Goal: Task Accomplishment & Management: Complete application form

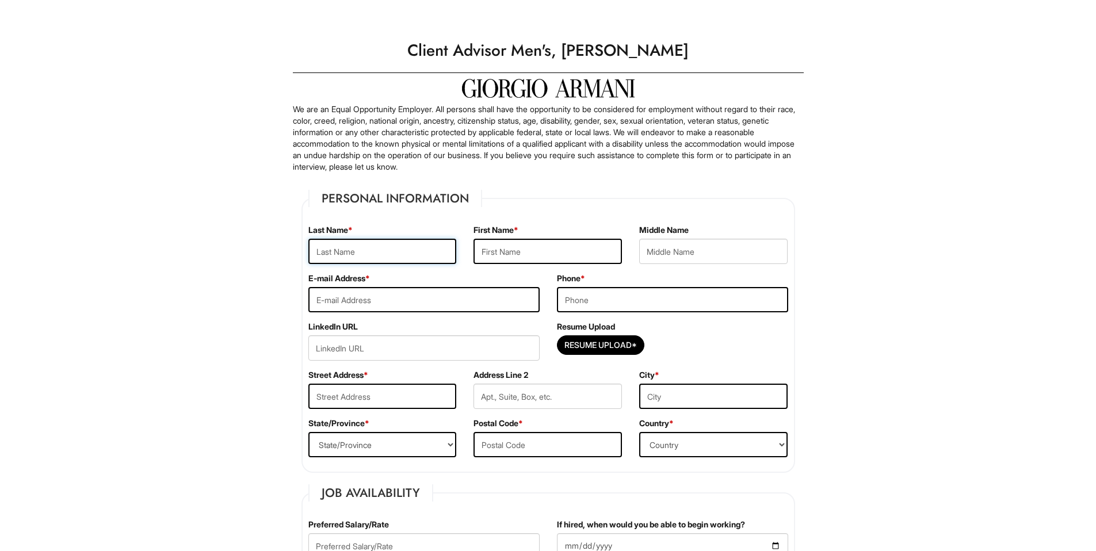
click at [348, 254] on input "text" at bounding box center [382, 251] width 148 height 25
type input "[PERSON_NAME]"
click at [487, 253] on input "text" at bounding box center [547, 251] width 148 height 25
type input "CARDINTAYLOR"
click at [496, 289] on input "email" at bounding box center [423, 299] width 231 height 25
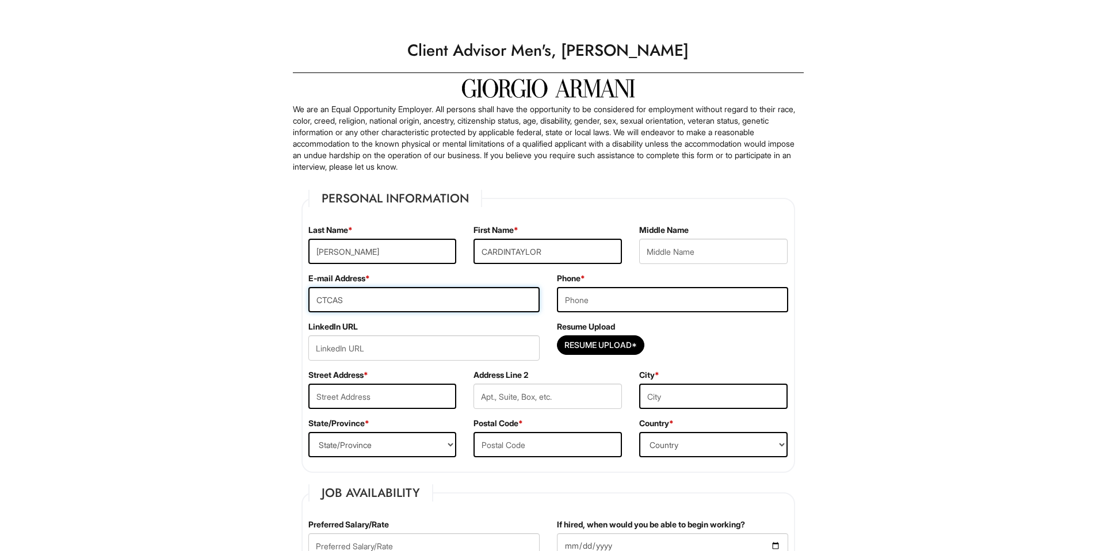
type input "[EMAIL_ADDRESS][DOMAIN_NAME]"
type input "3477558113"
type input "[STREET_ADDRESS][PERSON_NAME]"
type input "valley stream"
select select "NY"
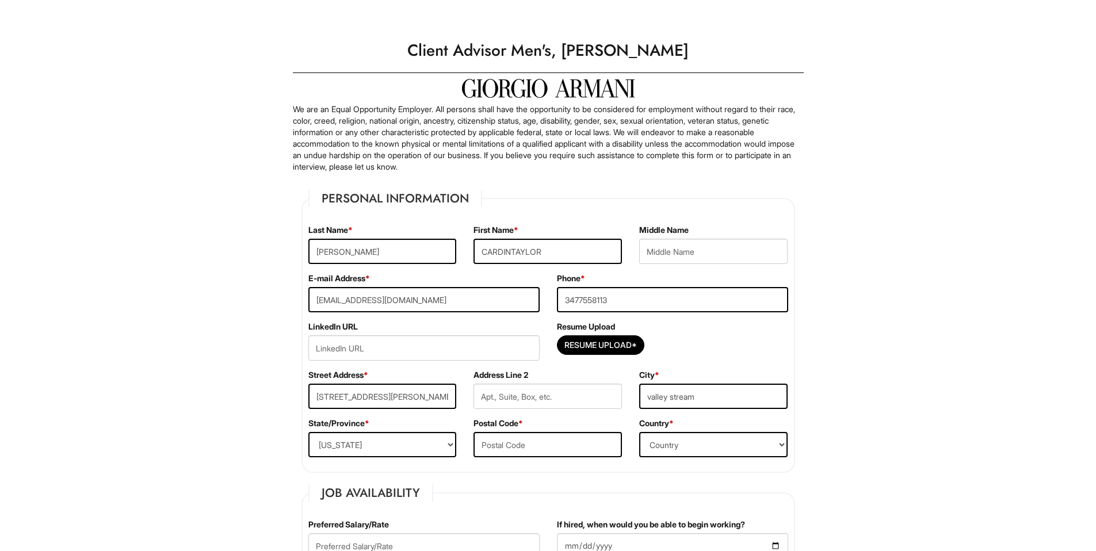
type input "11580"
select select "[GEOGRAPHIC_DATA]"
click at [583, 343] on input "Resume Upload*" at bounding box center [600, 345] width 86 height 18
type input "C:\fakepath\Cardintaylor CV PDF.pdf"
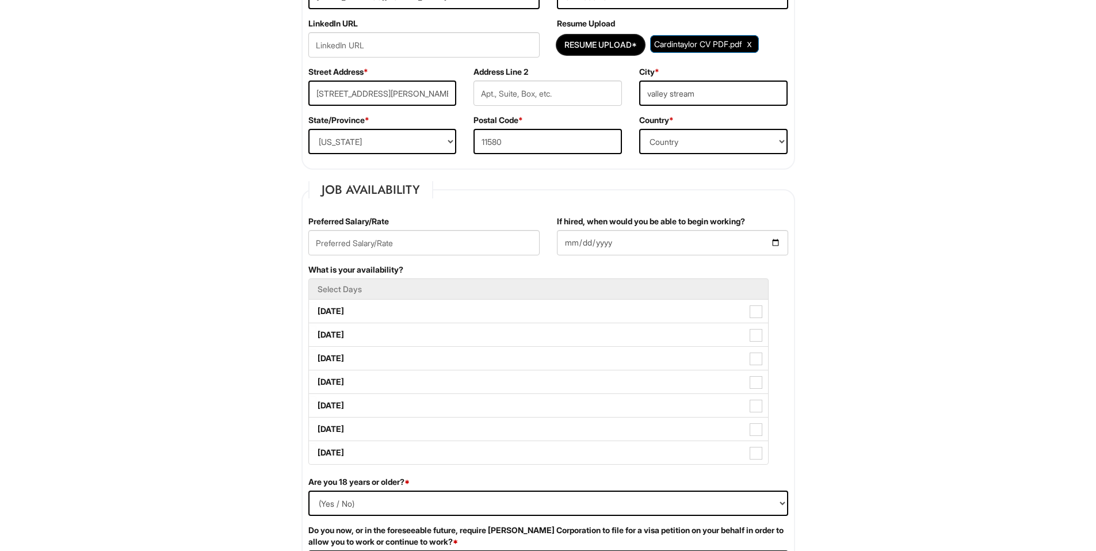
scroll to position [337, 0]
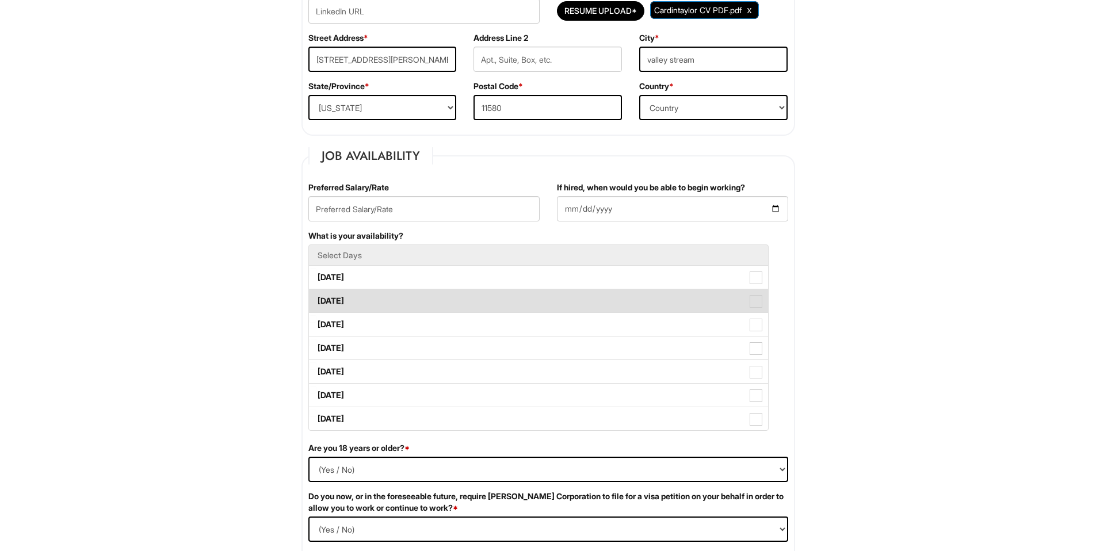
drag, startPoint x: 346, startPoint y: 282, endPoint x: 343, endPoint y: 294, distance: 12.0
click at [347, 283] on label "[DATE]" at bounding box center [538, 277] width 459 height 23
click at [343, 299] on label "[DATE]" at bounding box center [538, 300] width 459 height 23
click at [316, 299] on Available_Tuesday "[DATE]" at bounding box center [312, 295] width 7 height 7
checkbox Available_Tuesday "true"
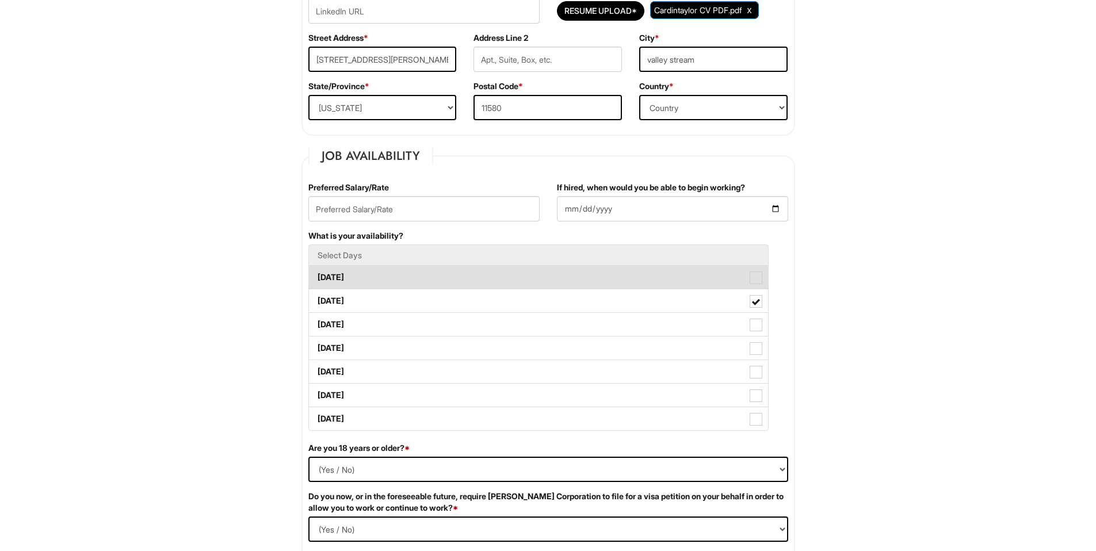
click at [365, 281] on label "[DATE]" at bounding box center [538, 277] width 459 height 23
click at [316, 276] on Available_Monday "[DATE]" at bounding box center [312, 271] width 7 height 7
checkbox Available_Monday "true"
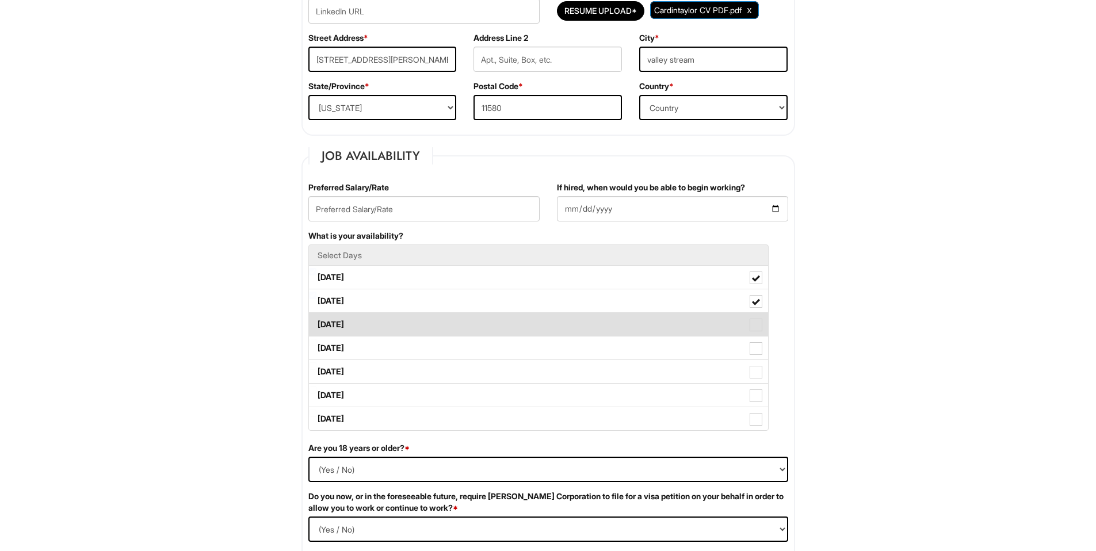
click at [368, 321] on label "[DATE]" at bounding box center [538, 324] width 459 height 23
click at [316, 321] on Available_Wednesday "[DATE]" at bounding box center [312, 318] width 7 height 7
checkbox Available_Wednesday "true"
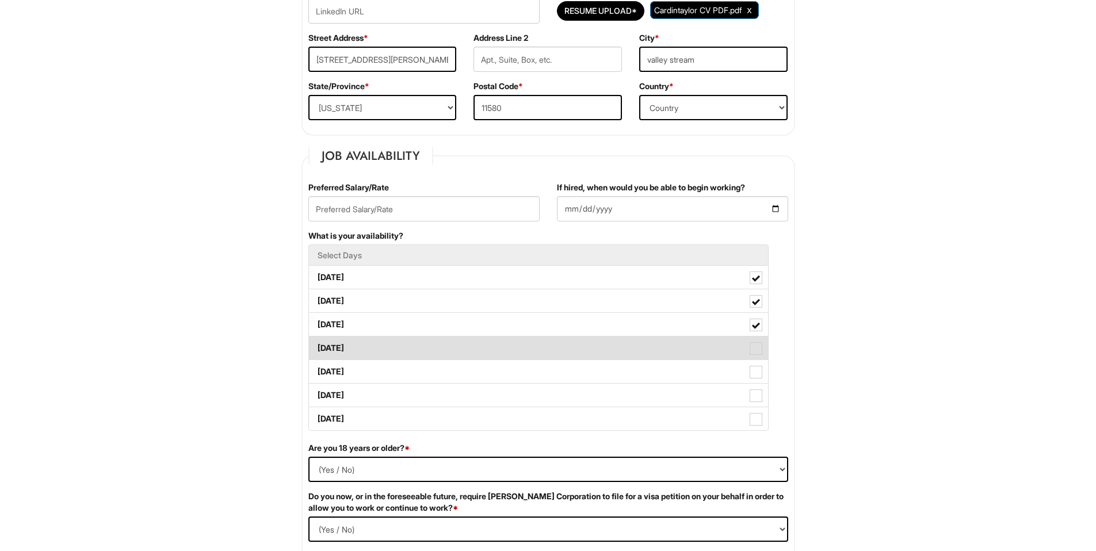
click at [377, 347] on label "[DATE]" at bounding box center [538, 347] width 459 height 23
click at [316, 346] on Available_Thursday "[DATE]" at bounding box center [312, 342] width 7 height 7
checkbox Available_Thursday "true"
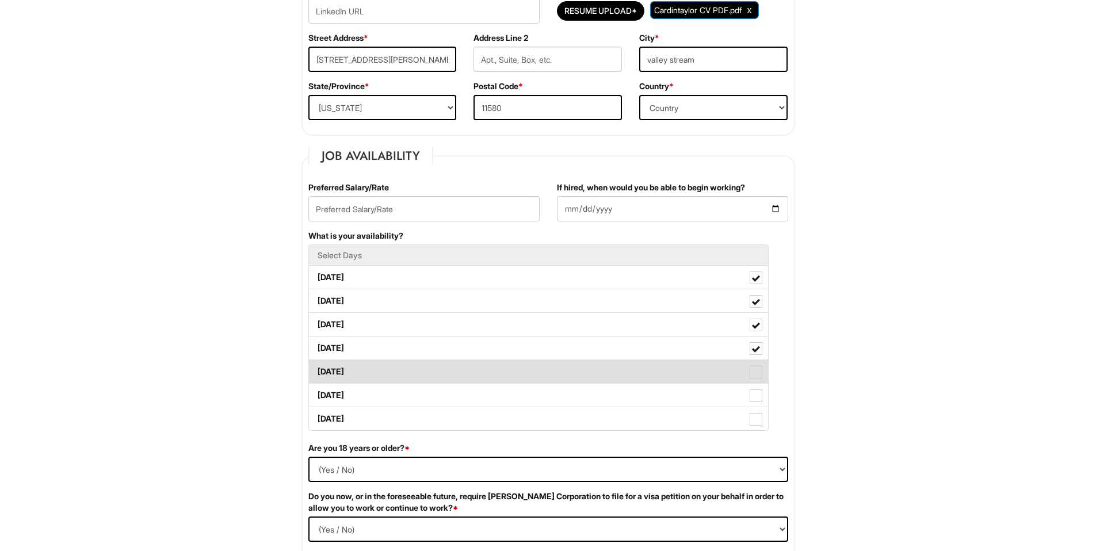
click at [372, 371] on label "[DATE]" at bounding box center [538, 371] width 459 height 23
click at [316, 370] on Available_Friday "[DATE]" at bounding box center [312, 365] width 7 height 7
checkbox Available_Friday "true"
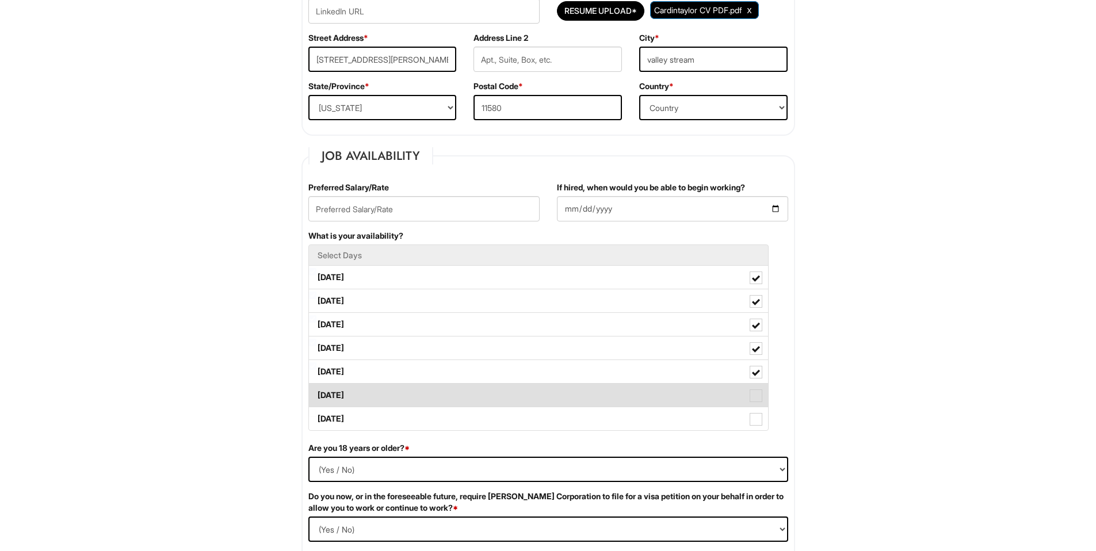
click at [370, 393] on label "[DATE]" at bounding box center [538, 395] width 459 height 23
click at [316, 393] on Available_Saturday "[DATE]" at bounding box center [312, 389] width 7 height 7
checkbox Available_Saturday "true"
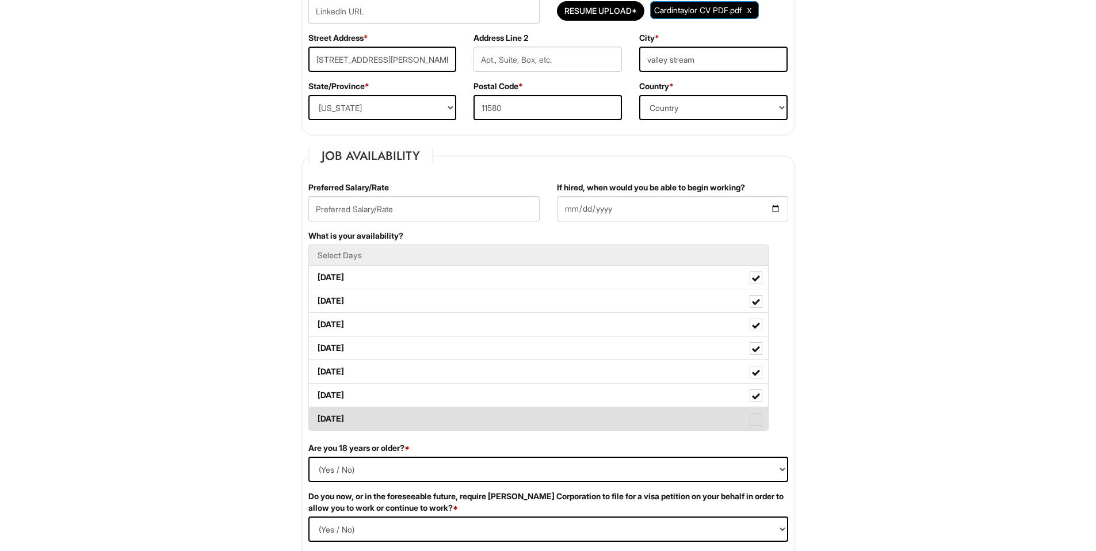
click at [368, 421] on label "[DATE]" at bounding box center [538, 418] width 459 height 23
click at [316, 417] on Available_Sunday "[DATE]" at bounding box center [312, 413] width 7 height 7
checkbox Available_Sunday "true"
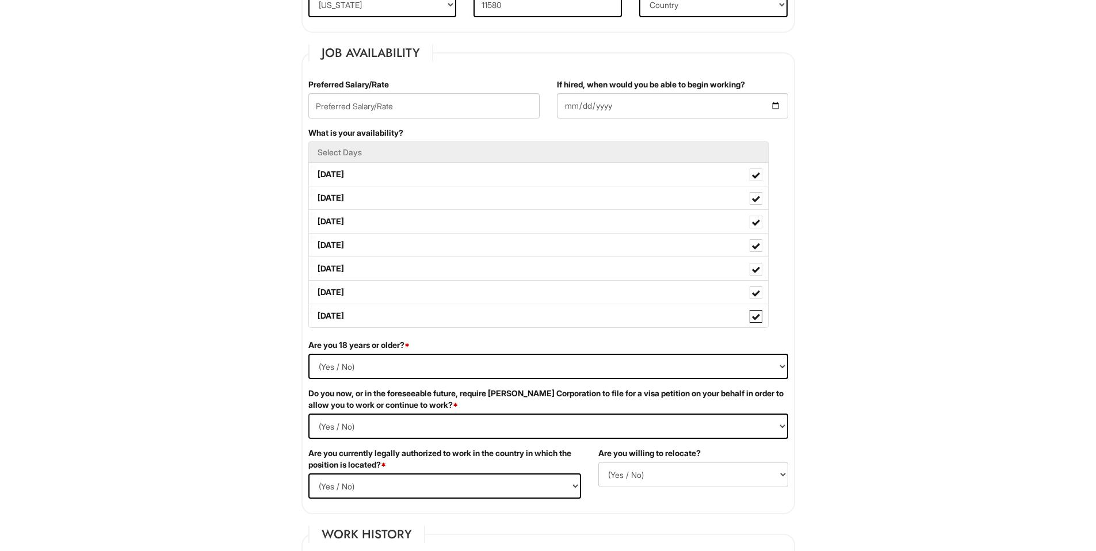
scroll to position [492, 0]
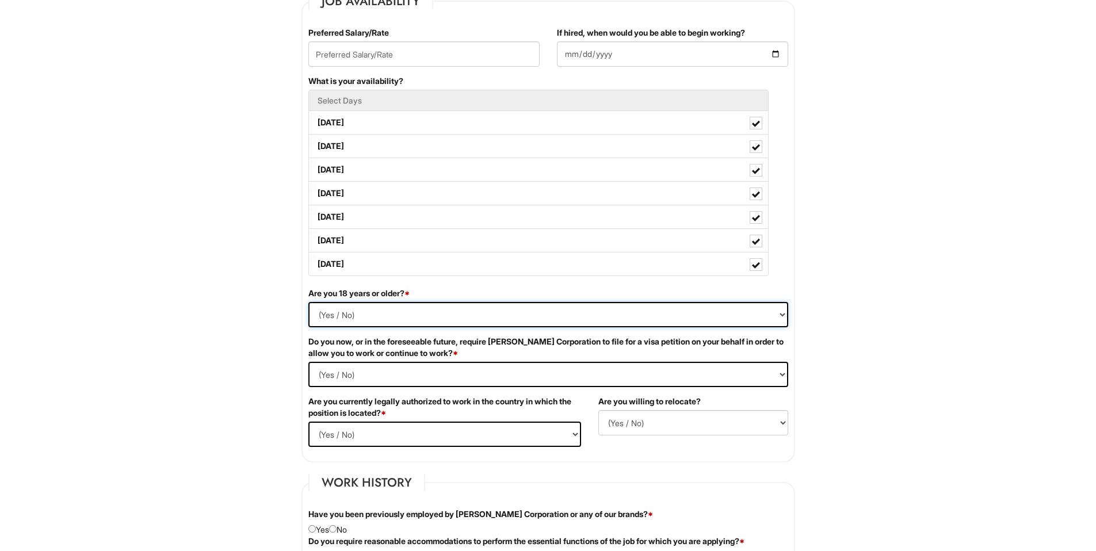
click at [329, 314] on select "(Yes / No) Yes No" at bounding box center [548, 314] width 480 height 25
select select "Yes"
click at [308, 302] on select "(Yes / No) Yes No" at bounding box center [548, 314] width 480 height 25
click at [331, 371] on Required "(Yes / No) Yes No" at bounding box center [548, 374] width 480 height 25
select Required "No"
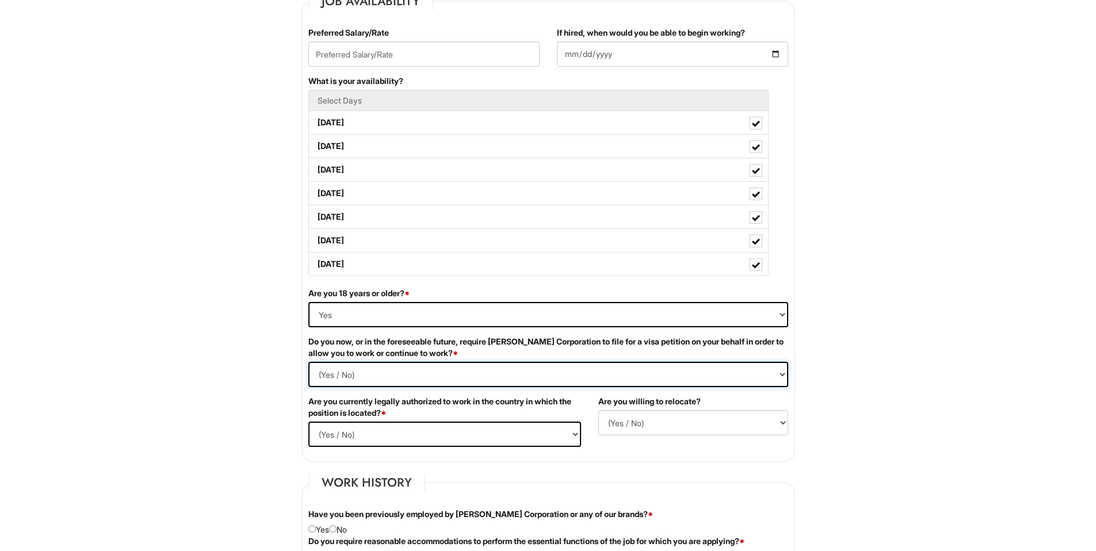
click at [308, 362] on Required "(Yes / No) Yes No" at bounding box center [548, 374] width 480 height 25
click at [359, 437] on select "(Yes / No) Yes No" at bounding box center [444, 434] width 273 height 25
select select "Yes"
click at [308, 422] on select "(Yes / No) Yes No" at bounding box center [444, 434] width 273 height 25
click at [629, 423] on select "(Yes / No) No Yes" at bounding box center [693, 422] width 190 height 25
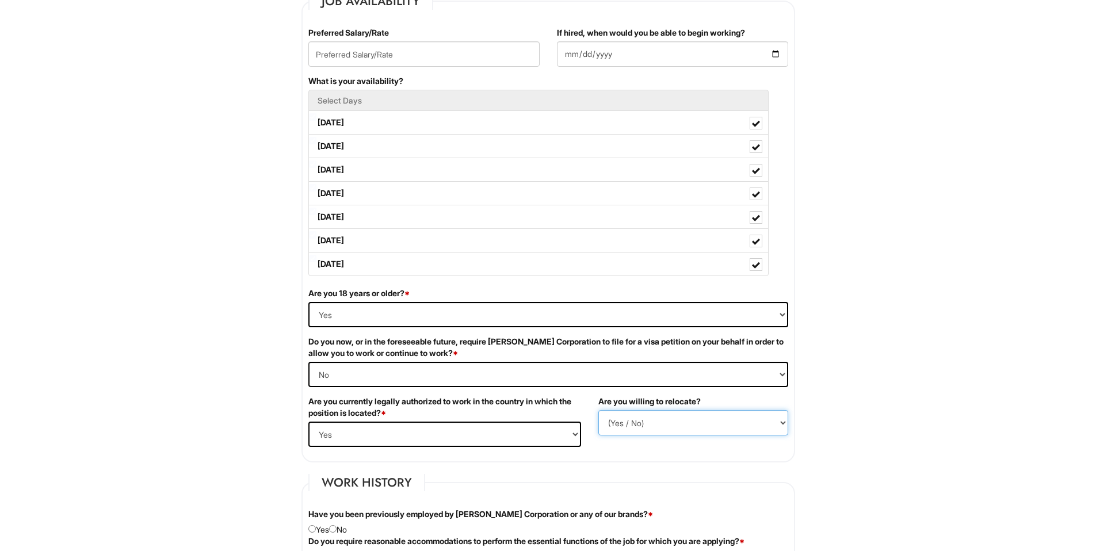
select select "N"
click at [598, 410] on select "(Yes / No) No Yes" at bounding box center [693, 422] width 190 height 25
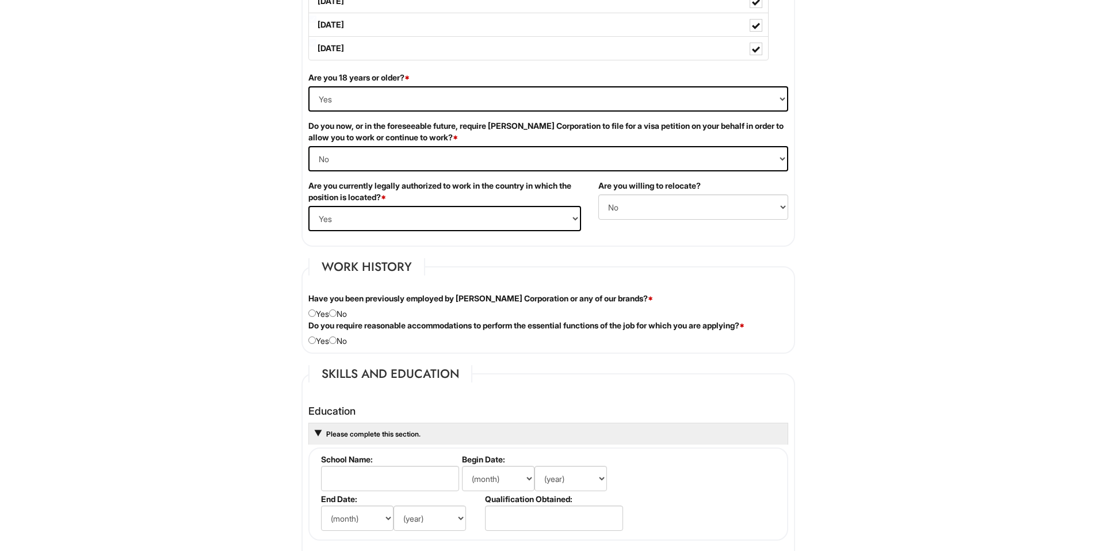
scroll to position [736, 0]
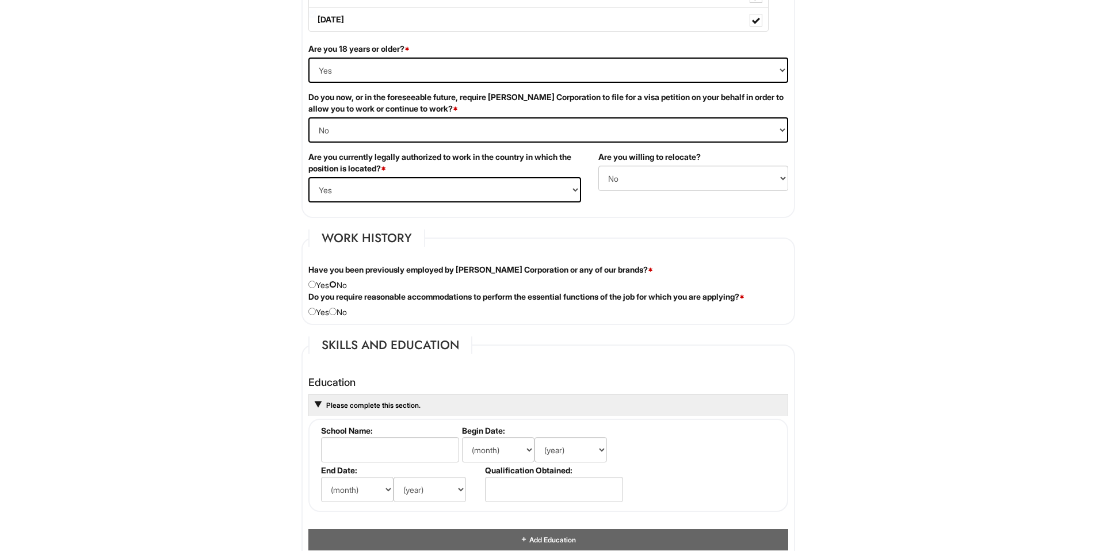
click at [336, 287] on input "radio" at bounding box center [332, 284] width 7 height 7
radio input "true"
click at [336, 311] on input "radio" at bounding box center [332, 311] width 7 height 7
radio input "true"
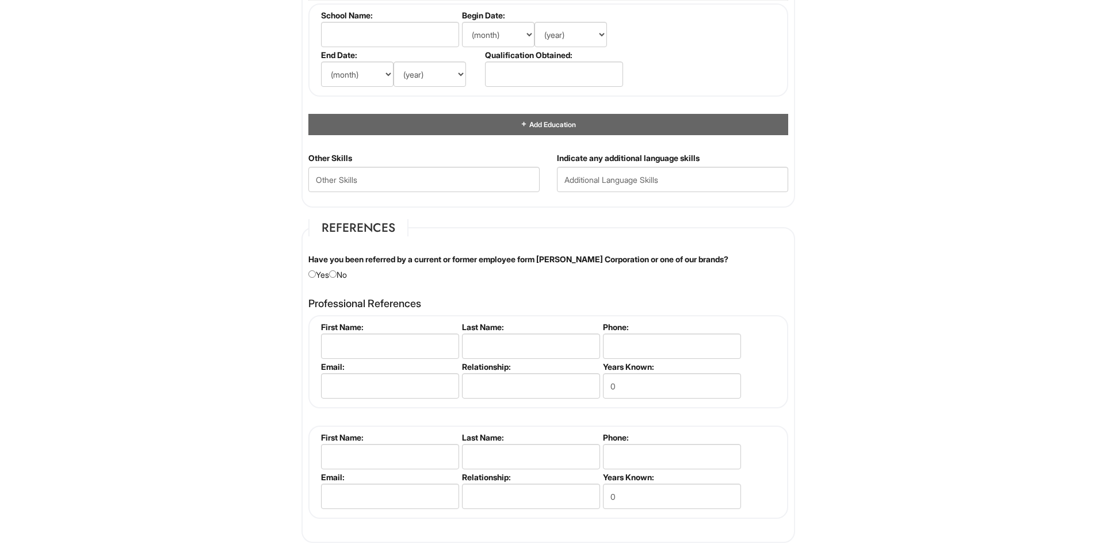
scroll to position [1154, 0]
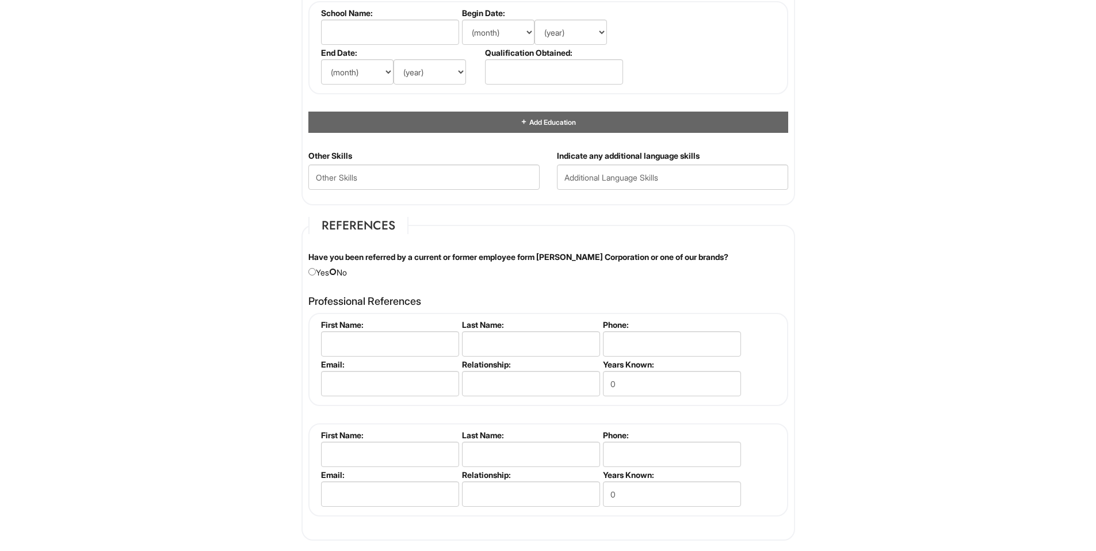
click at [336, 271] on input "radio" at bounding box center [332, 271] width 7 height 7
radio input "true"
click at [366, 339] on input "text" at bounding box center [390, 343] width 138 height 25
click at [386, 337] on input "text" at bounding box center [390, 343] width 138 height 25
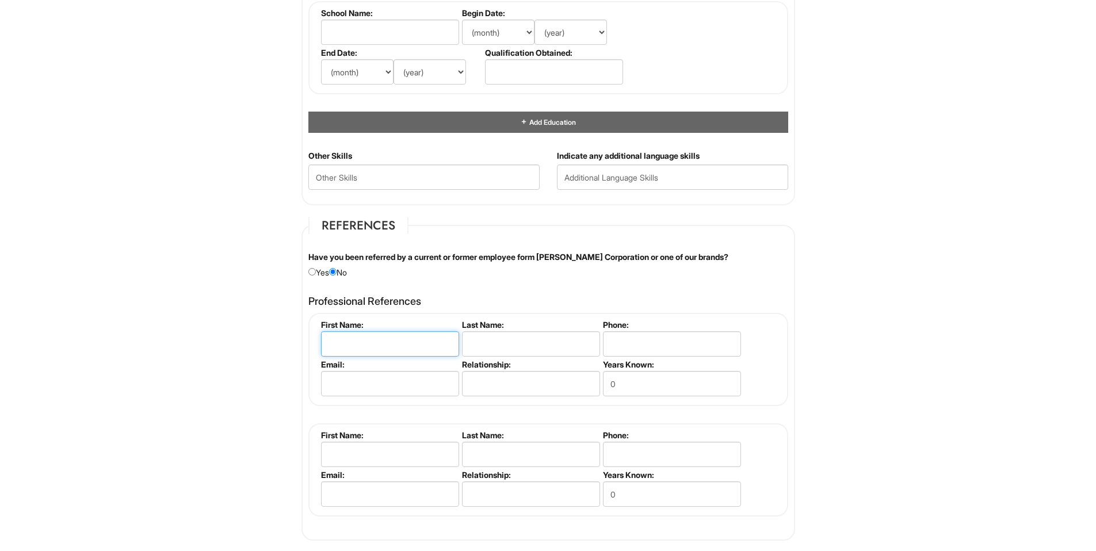
click at [327, 349] on input "text" at bounding box center [390, 343] width 138 height 25
paste input "[PERSON_NAME]"
drag, startPoint x: 410, startPoint y: 344, endPoint x: 376, endPoint y: 343, distance: 34.5
click at [376, 343] on input "[PERSON_NAME]" at bounding box center [390, 343] width 138 height 25
type input "[PERSON_NAME]"
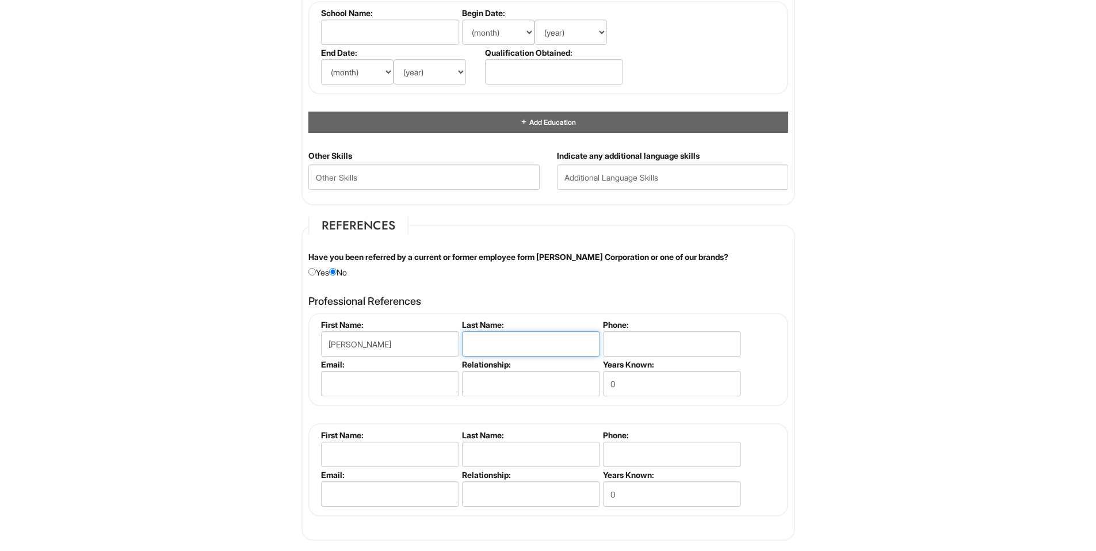
click at [495, 347] on input "text" at bounding box center [531, 343] width 138 height 25
paste input "[PERSON_NAME]"
type input "[PERSON_NAME]"
click at [510, 384] on input "text" at bounding box center [531, 383] width 138 height 25
type input "PREVIOUS CO WORKER"
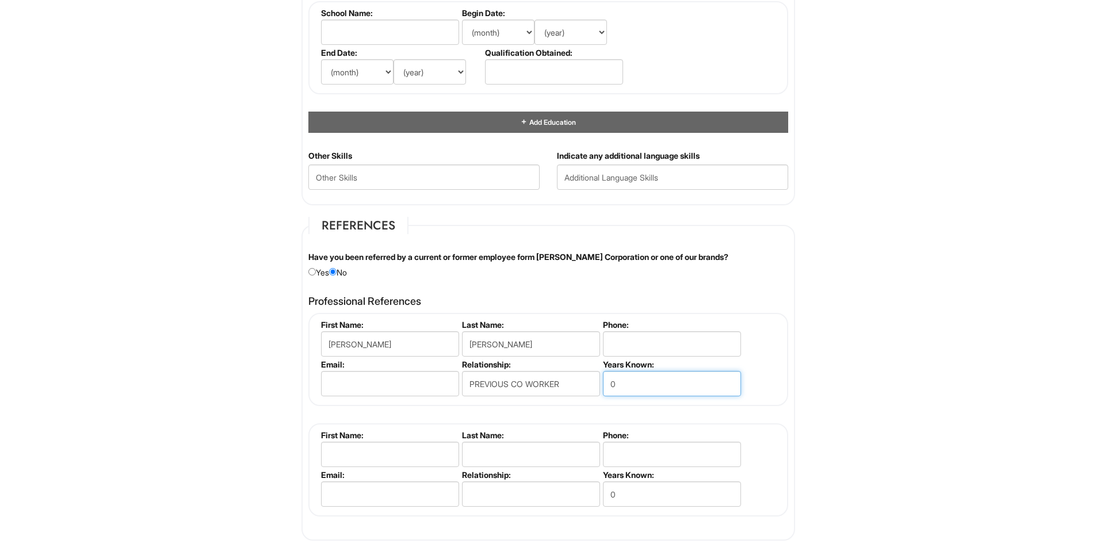
click at [641, 383] on input "0" at bounding box center [672, 383] width 138 height 25
type input "5"
click at [655, 348] on input "tel" at bounding box center [672, 343] width 138 height 25
type input "3477288864"
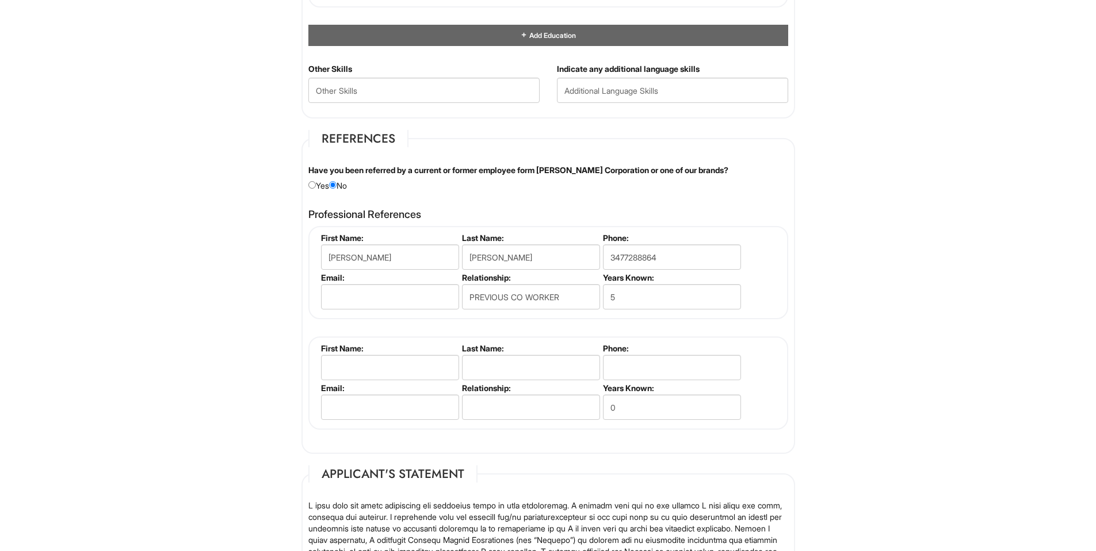
scroll to position [1243, 0]
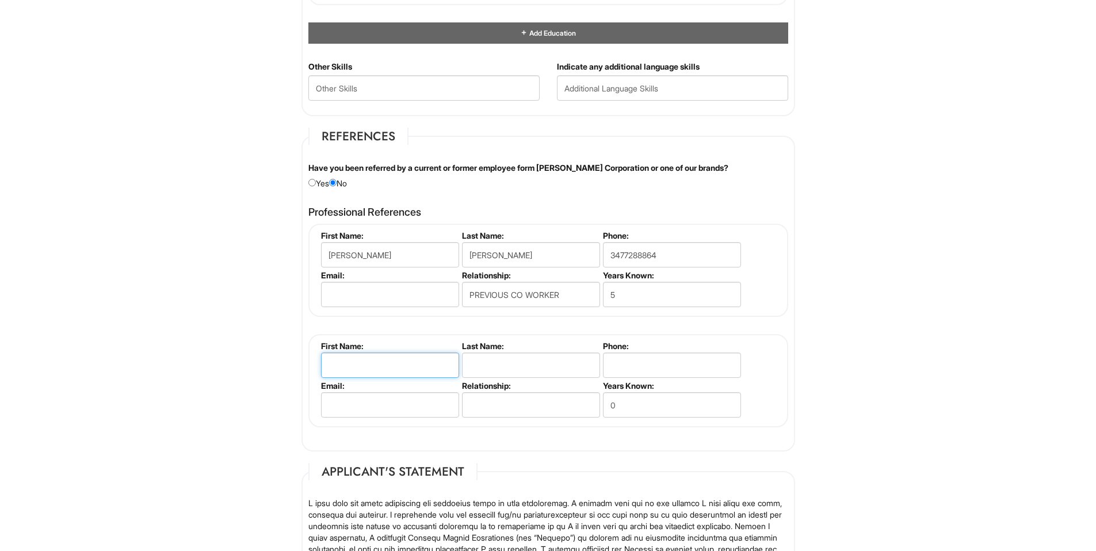
click at [431, 369] on input "text" at bounding box center [390, 365] width 138 height 25
type input "S"
type input "[DEMOGRAPHIC_DATA]"
click at [523, 358] on input "text" at bounding box center [531, 365] width 138 height 25
type input "[PERSON_NAME]"
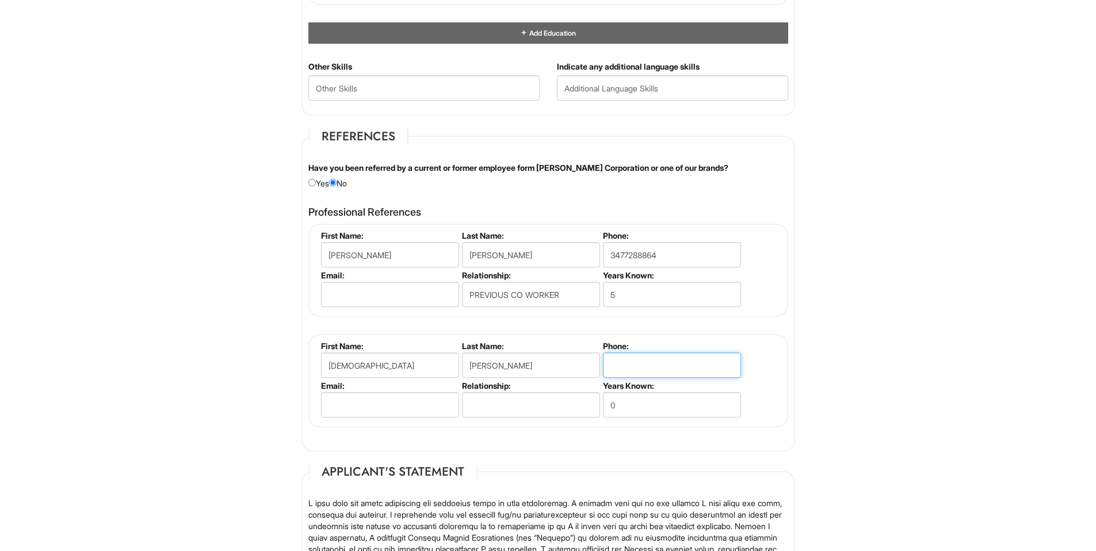
click at [610, 362] on input "tel" at bounding box center [672, 365] width 138 height 25
type input "9143166580"
click at [492, 407] on input "text" at bounding box center [531, 404] width 138 height 25
click at [538, 404] on input "PREVIOUS CO [PERSON_NAME]" at bounding box center [531, 404] width 138 height 25
type input "PREVIOUS CO WORKER"
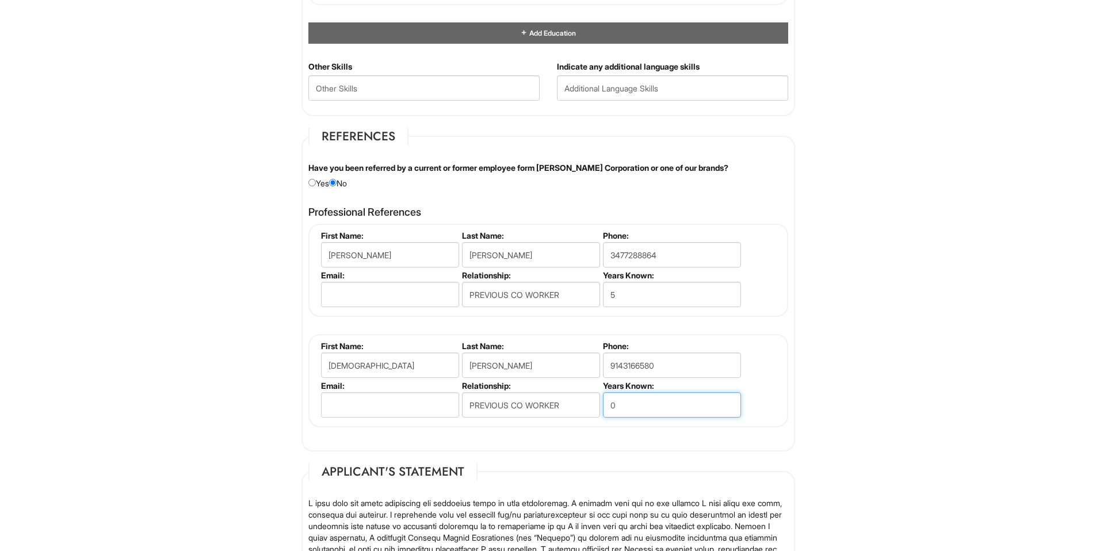
click at [639, 407] on input "0" at bounding box center [672, 404] width 138 height 25
type input "6"
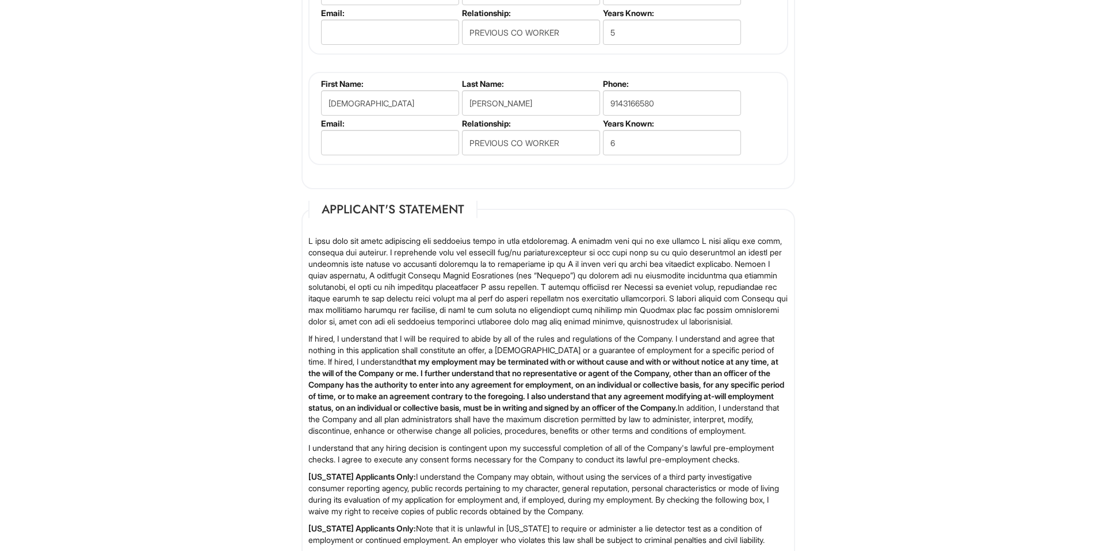
scroll to position [1727, 0]
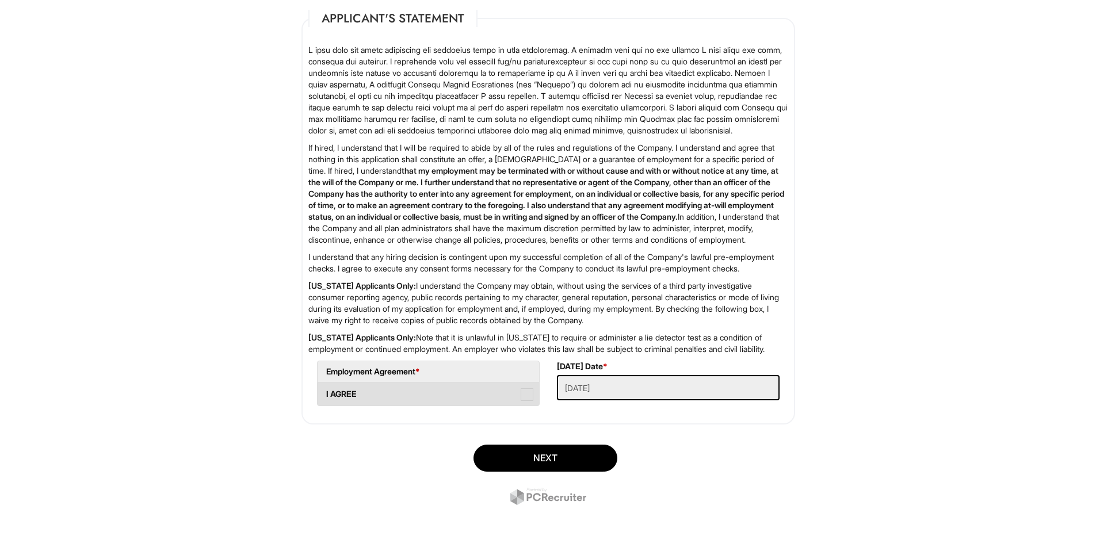
click at [526, 401] on span at bounding box center [527, 394] width 13 height 13
click at [325, 392] on AGREE "I AGREE" at bounding box center [321, 388] width 7 height 7
checkbox AGREE "true"
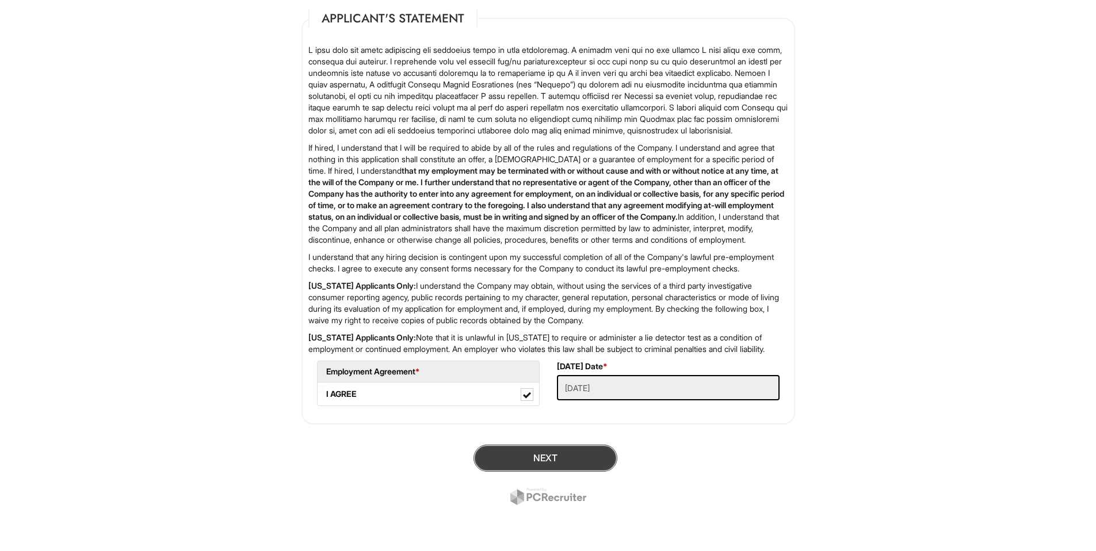
click at [543, 469] on button "Next" at bounding box center [545, 458] width 144 height 27
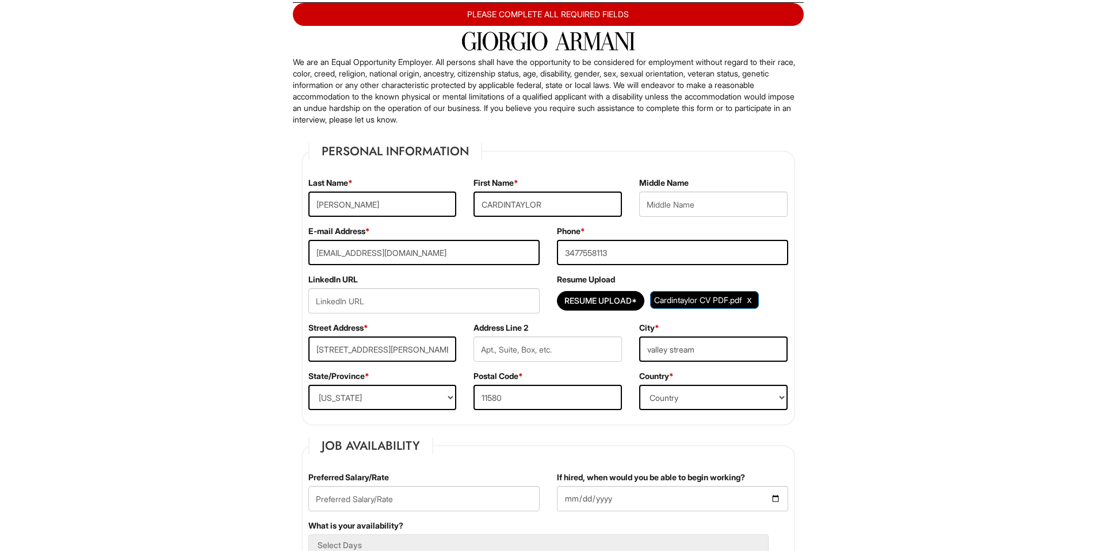
scroll to position [96, 0]
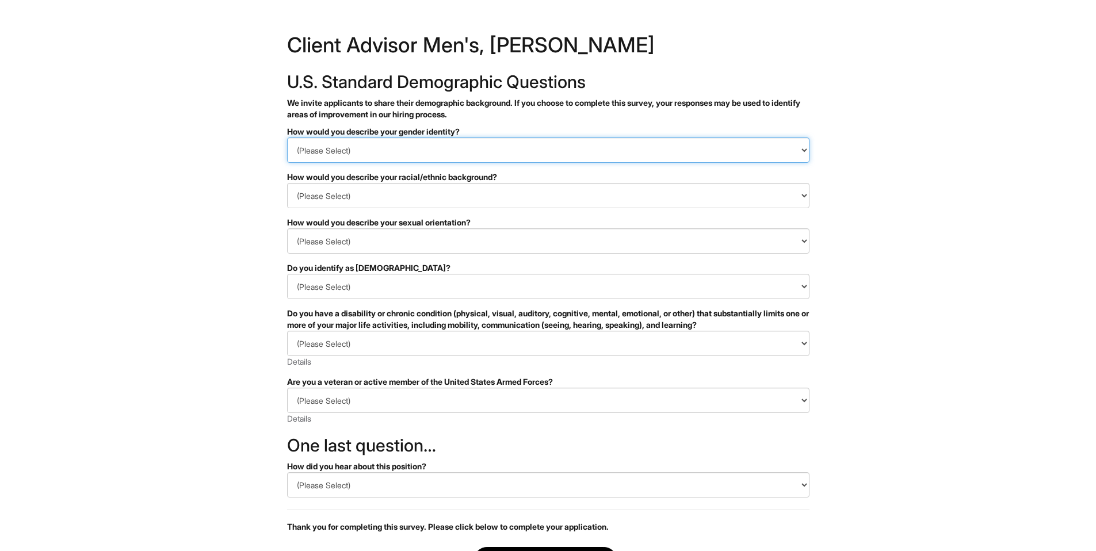
click at [353, 147] on select "(Please Select) Man Woman Non-binary I prefer to self-describe I don't wish to …" at bounding box center [548, 149] width 522 height 25
click at [287, 137] on select "(Please Select) Man Woman Non-binary I prefer to self-describe I don't wish to …" at bounding box center [548, 149] width 522 height 25
click at [347, 153] on select "(Please Select) Man Woman Non-binary I prefer to self-describe I don't wish to …" at bounding box center [548, 149] width 522 height 25
select select "Man"
click at [287, 137] on select "(Please Select) Man Woman Non-binary I prefer to self-describe I don't wish to …" at bounding box center [548, 149] width 522 height 25
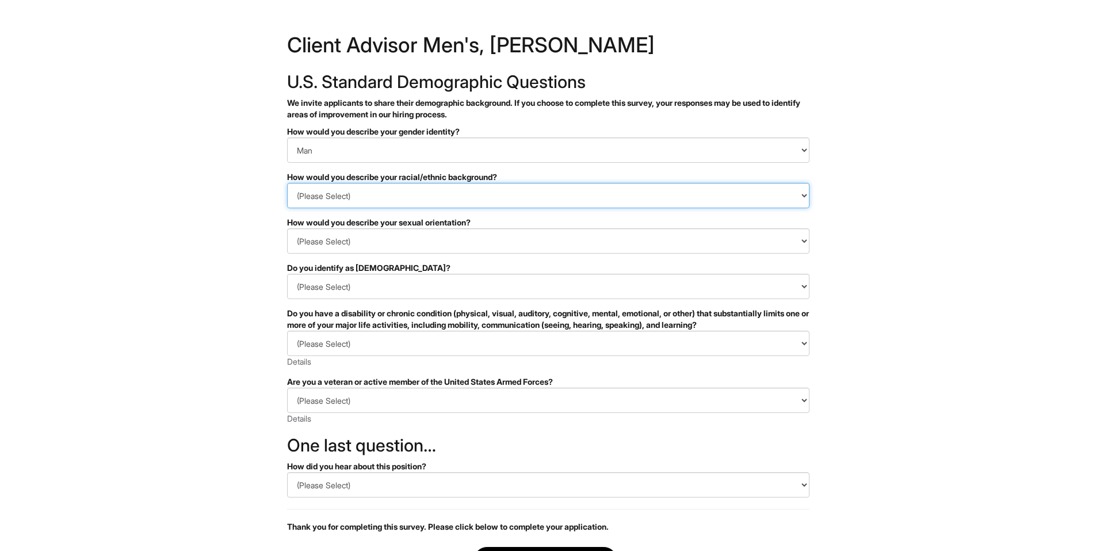
click at [338, 195] on select "(Please Select) Black or of African descent East Asian Hispanic, Latinx or of S…" at bounding box center [548, 195] width 522 height 25
select select "I prefer to self-describe"
click at [287, 183] on select "(Please Select) Black or of African descent East Asian Hispanic, Latinx or of S…" at bounding box center [548, 195] width 522 height 25
click at [363, 246] on select "(Please Select) Asexual Bisexual and/or pansexual Gay Heterosexual Lesbian Quee…" at bounding box center [548, 240] width 522 height 25
select select "Heterosexual"
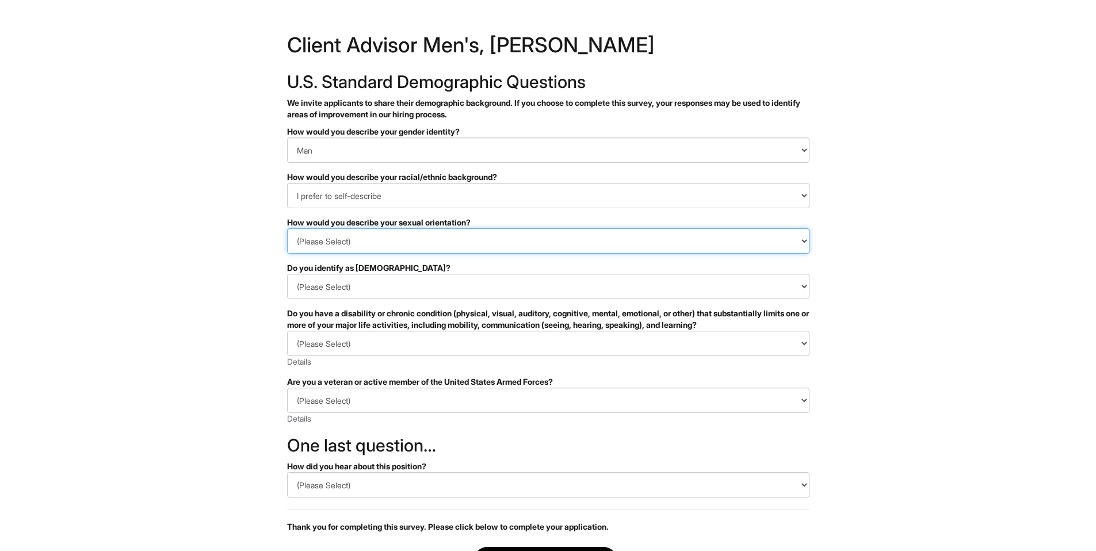
click at [287, 228] on select "(Please Select) Asexual Bisexual and/or pansexual Gay Heterosexual Lesbian Quee…" at bounding box center [548, 240] width 522 height 25
click at [345, 289] on select "(Please Select) Yes No I prefer to self-describe I don't wish to answer" at bounding box center [548, 286] width 522 height 25
select select "No"
click at [287, 274] on select "(Please Select) Yes No I prefer to self-describe I don't wish to answer" at bounding box center [548, 286] width 522 height 25
click at [321, 342] on select "(Please Select) YES, I HAVE A DISABILITY (or previously had a disability) NO, I…" at bounding box center [548, 343] width 522 height 25
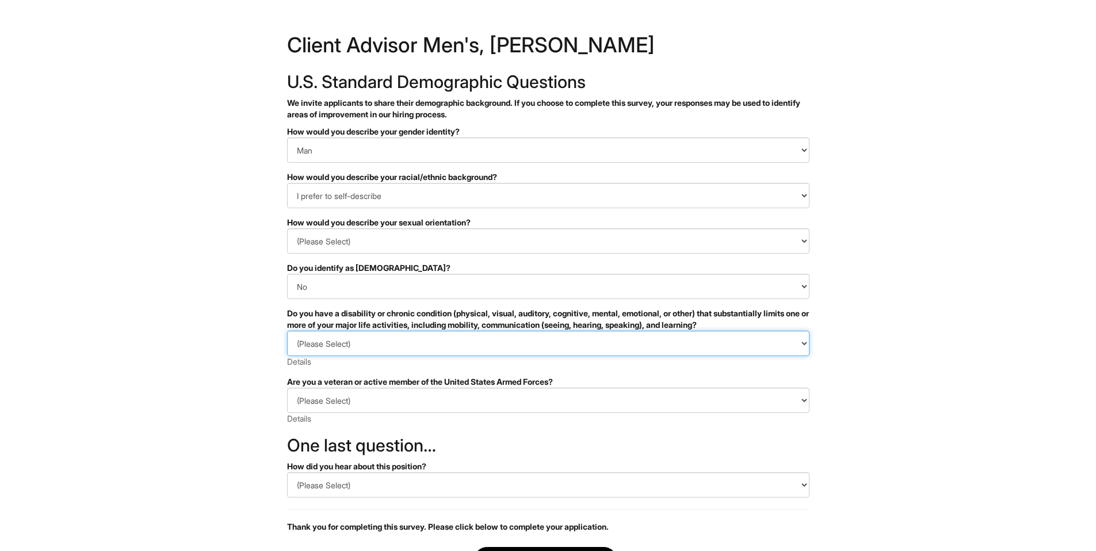
select select "NO, I DON'T HAVE A DISABILITY"
click at [287, 331] on select "(Please Select) YES, I HAVE A DISABILITY (or previously had a disability) NO, I…" at bounding box center [548, 343] width 522 height 25
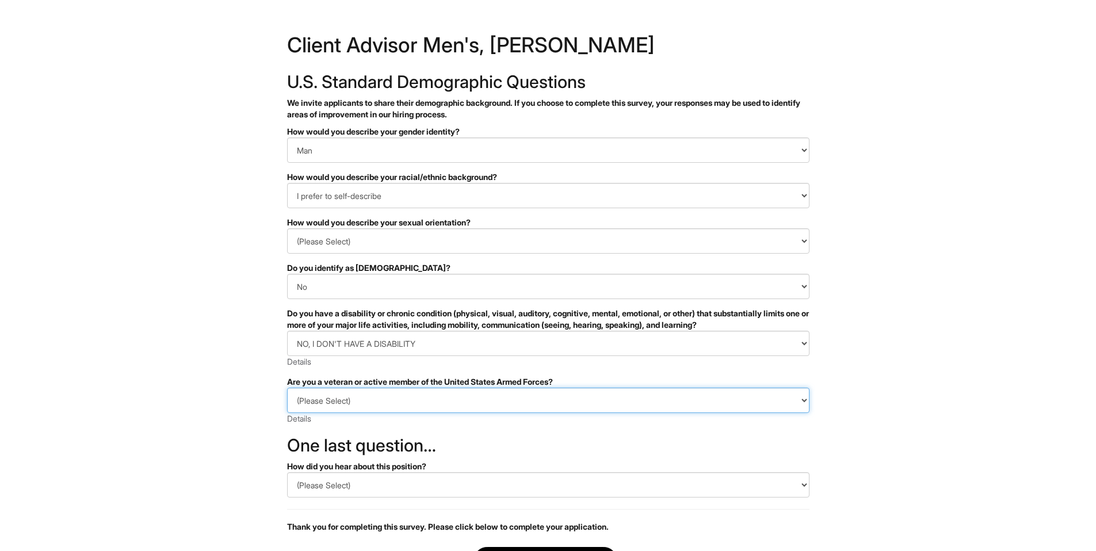
click at [324, 404] on select "(Please Select) I IDENTIFY AS ONE OR MORE OF THE CLASSIFICATIONS OF PROTECTED V…" at bounding box center [548, 400] width 522 height 25
select select "I AM NOT A PROTECTED VETERAN"
click at [287, 388] on select "(Please Select) I IDENTIFY AS ONE OR MORE OF THE CLASSIFICATIONS OF PROTECTED V…" at bounding box center [548, 400] width 522 height 25
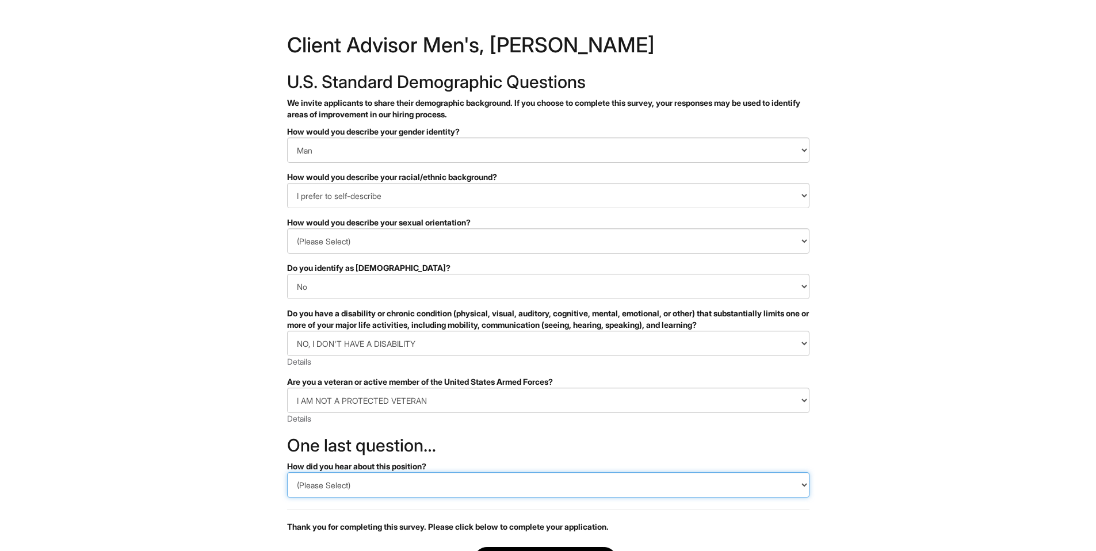
click at [341, 485] on select "(Please Select) CareerBuilder Indeed LinkedIn Monster Referral Other" at bounding box center [548, 484] width 522 height 25
select select "LinkedIn"
click at [287, 472] on select "(Please Select) CareerBuilder Indeed LinkedIn Monster Referral Other" at bounding box center [548, 484] width 522 height 25
click at [213, 458] on html "&nbsp; ✔ 2 3 Client Advisor Men's, Giorgio Armani U.S. Standard Demographic Que…" at bounding box center [548, 324] width 1096 height 648
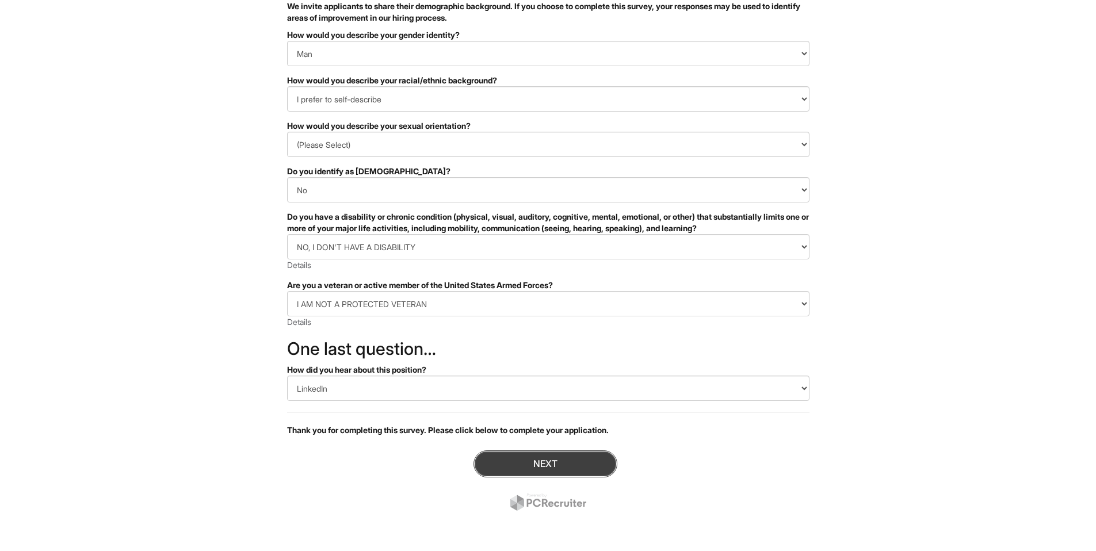
click at [512, 464] on button "Next" at bounding box center [545, 463] width 144 height 27
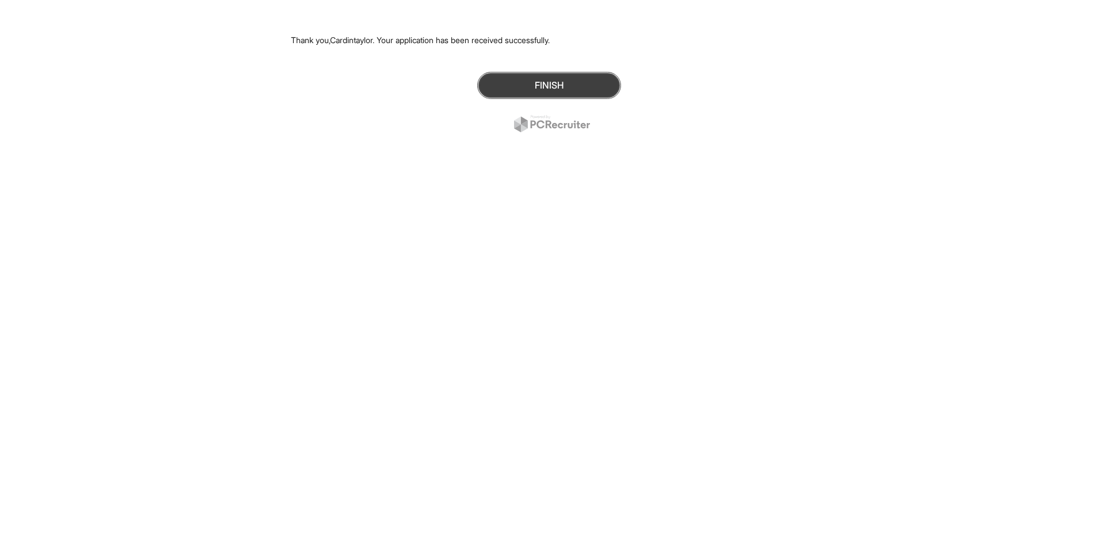
click at [527, 78] on button "Finish" at bounding box center [549, 85] width 144 height 27
